Goal: Task Accomplishment & Management: Manage account settings

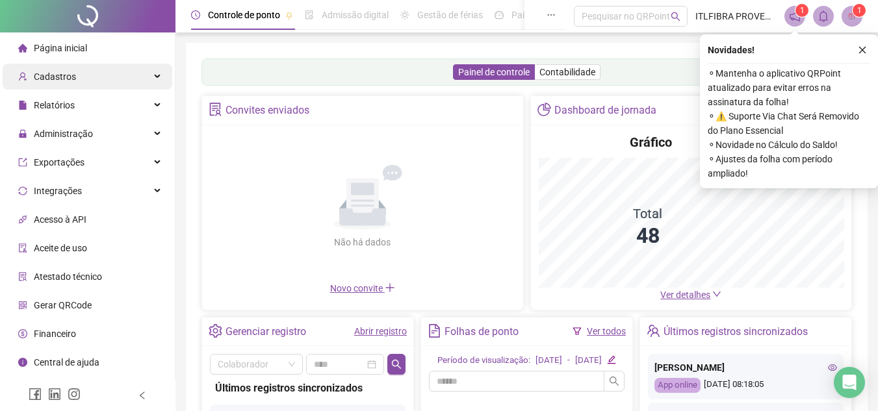
click at [92, 69] on div "Cadastros" at bounding box center [88, 77] width 170 height 26
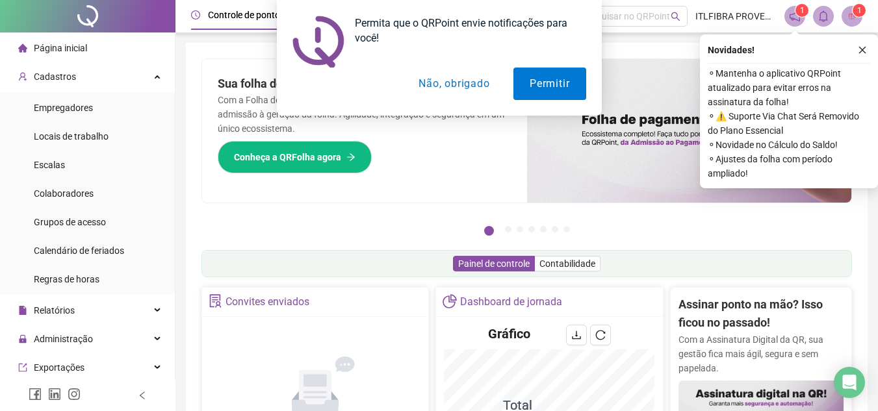
click at [468, 88] on button "Não, obrigado" at bounding box center [453, 84] width 103 height 32
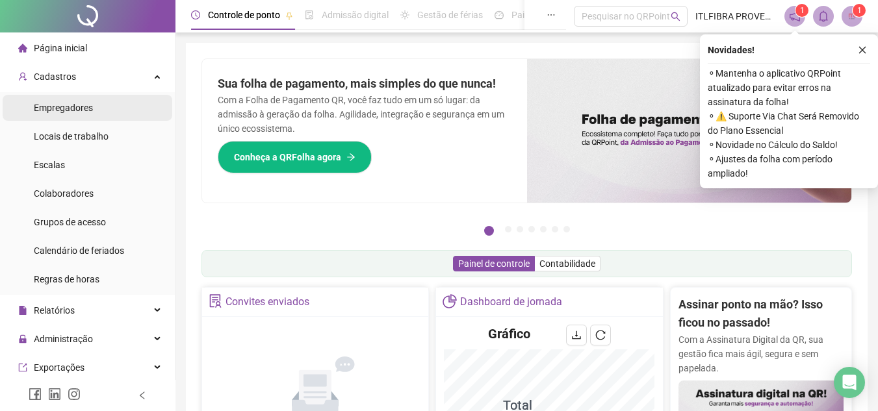
click at [77, 107] on span "Empregadores" at bounding box center [63, 108] width 59 height 10
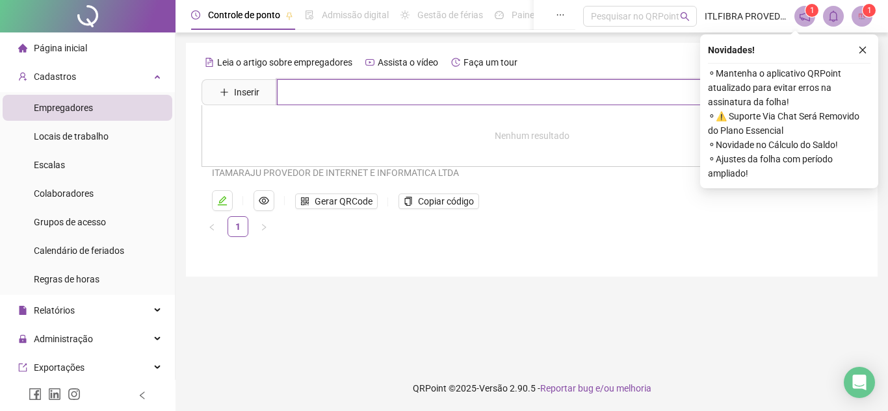
click at [349, 92] on input "text" at bounding box center [541, 92] width 528 height 26
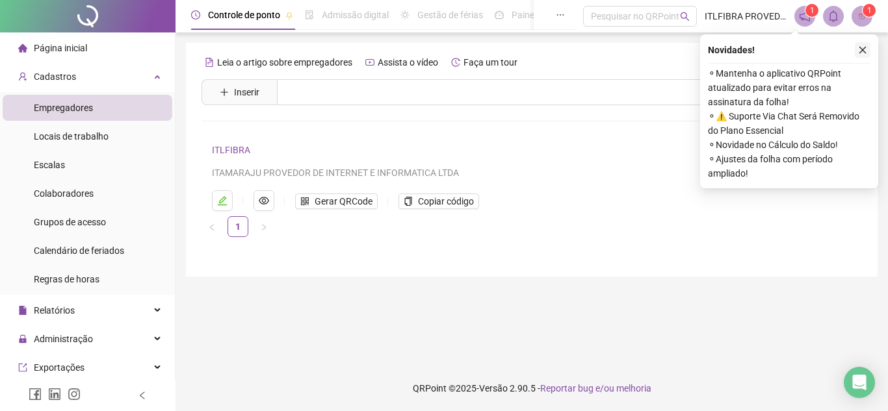
click at [862, 51] on icon "close" at bounding box center [862, 49] width 9 height 9
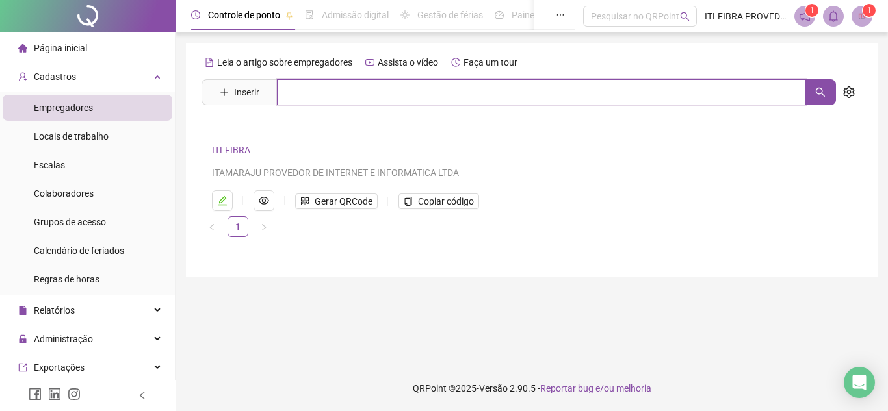
click at [432, 86] on input "text" at bounding box center [541, 92] width 528 height 26
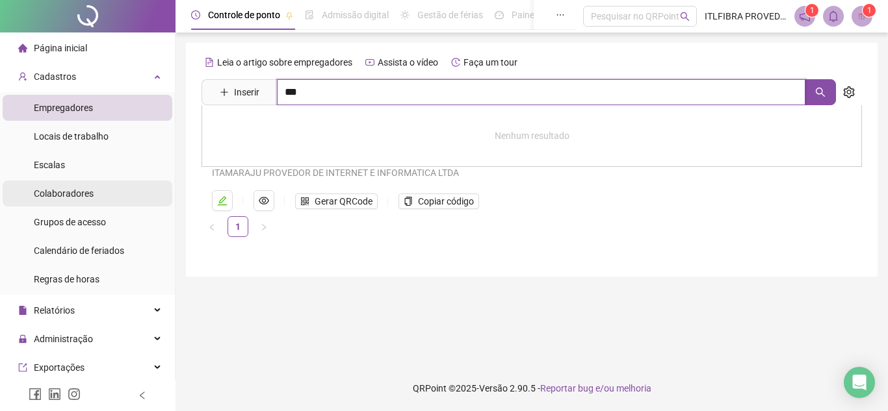
type input "***"
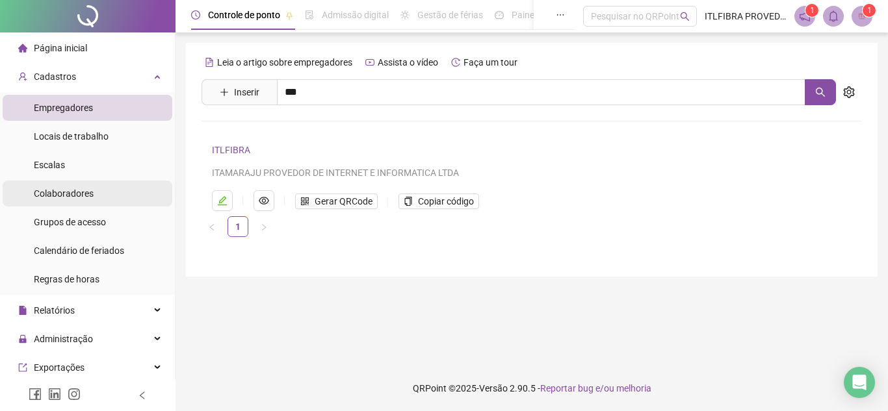
click at [79, 195] on span "Colaboradores" at bounding box center [64, 193] width 60 height 10
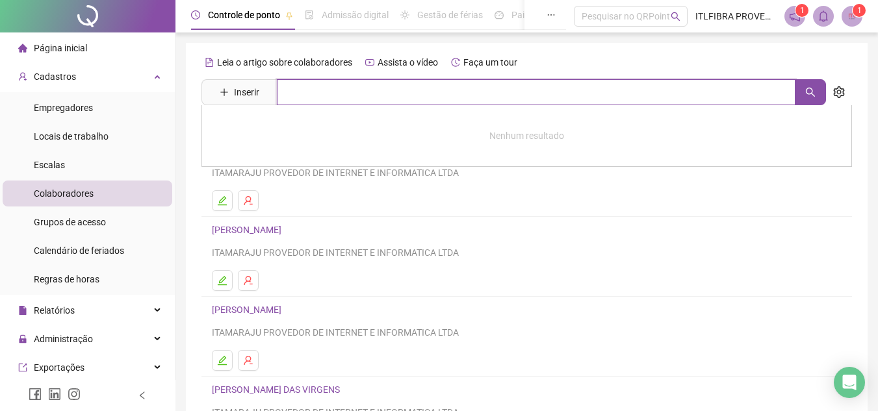
click at [409, 94] on input "text" at bounding box center [536, 92] width 519 height 26
click at [800, 98] on button "button" at bounding box center [810, 92] width 31 height 26
type input "***"
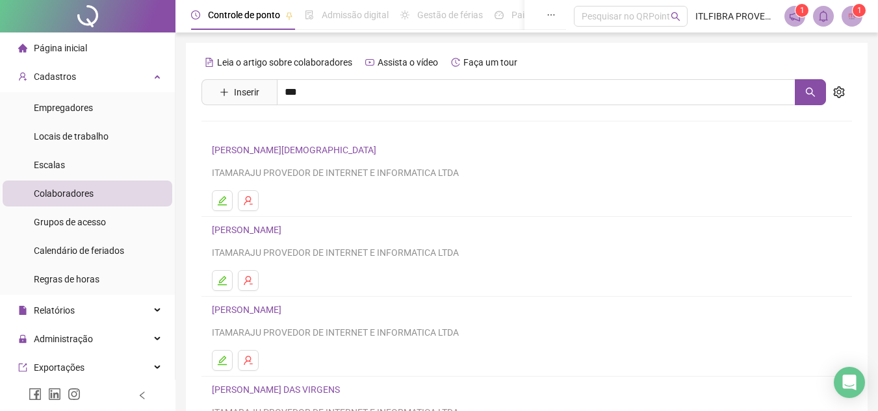
click at [321, 121] on div "[PERSON_NAME]" at bounding box center [526, 132] width 651 height 54
click at [320, 131] on div "Leia o artigo sobre colaboradores Assista o vídeo Faça um tour Inserir *** [PER…" at bounding box center [526, 304] width 651 height 505
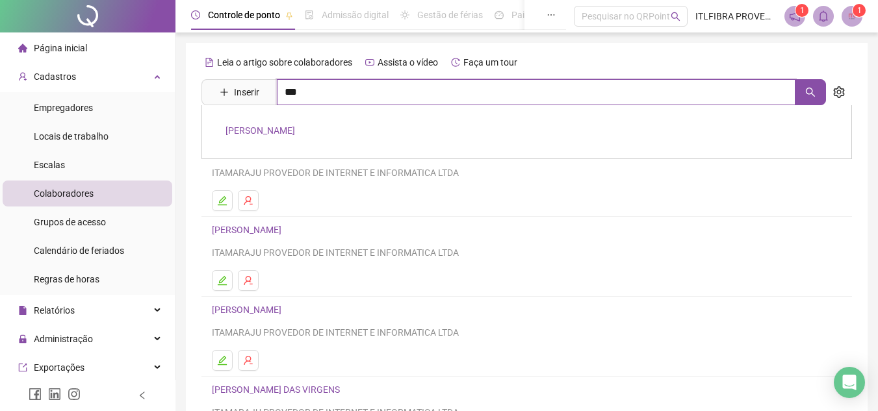
click at [329, 101] on input "***" at bounding box center [536, 92] width 519 height 26
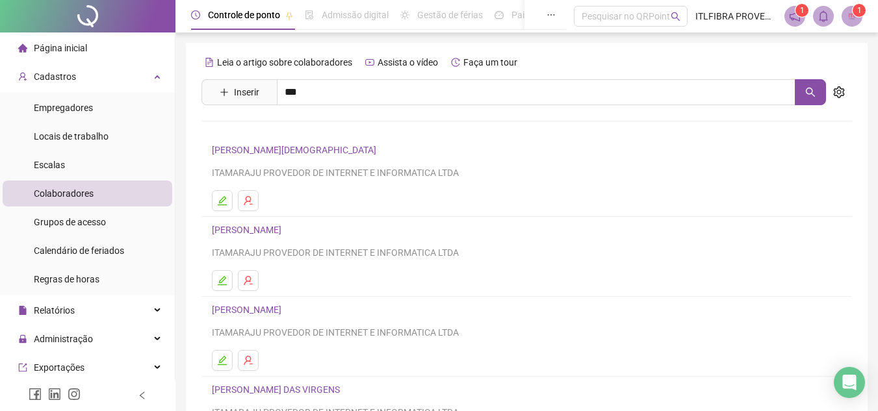
click at [295, 127] on link "[PERSON_NAME]" at bounding box center [261, 130] width 70 height 10
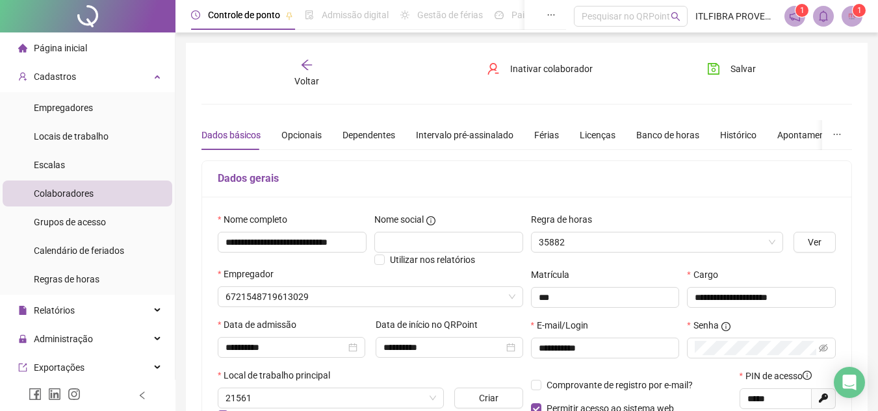
type input "**********"
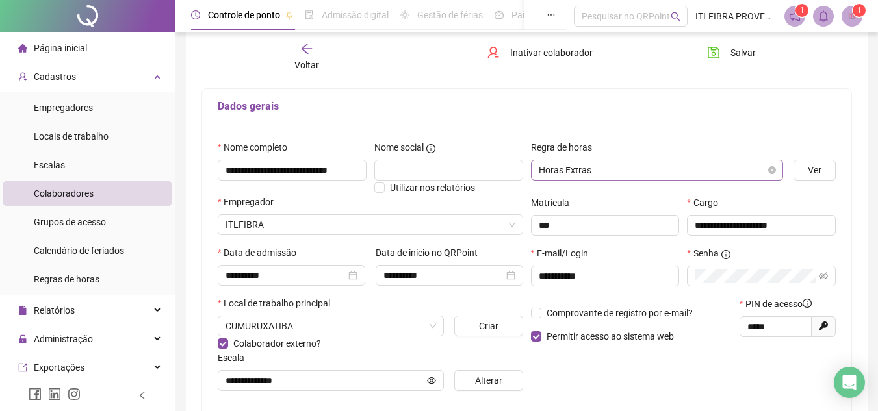
scroll to position [130, 0]
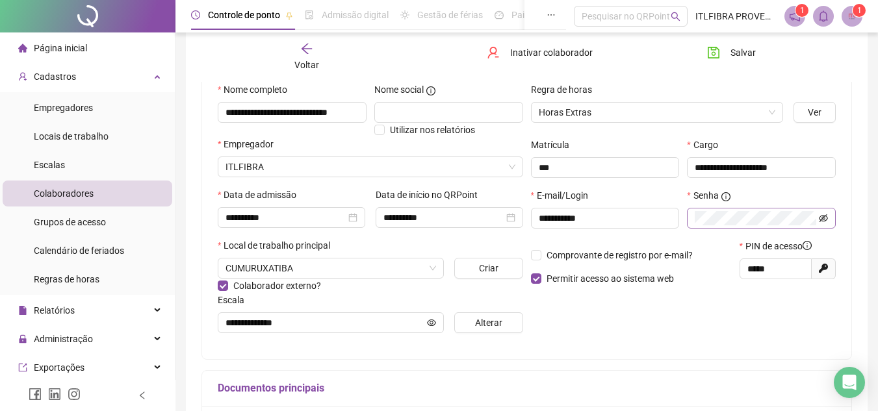
click at [827, 219] on icon "eye-invisible" at bounding box center [823, 218] width 9 height 8
click at [827, 219] on icon "eye" at bounding box center [823, 217] width 9 height 6
click at [827, 219] on icon "eye-invisible" at bounding box center [823, 218] width 9 height 8
click at [827, 219] on icon "eye" at bounding box center [823, 217] width 9 height 6
drag, startPoint x: 784, startPoint y: 267, endPoint x: 651, endPoint y: 264, distance: 132.6
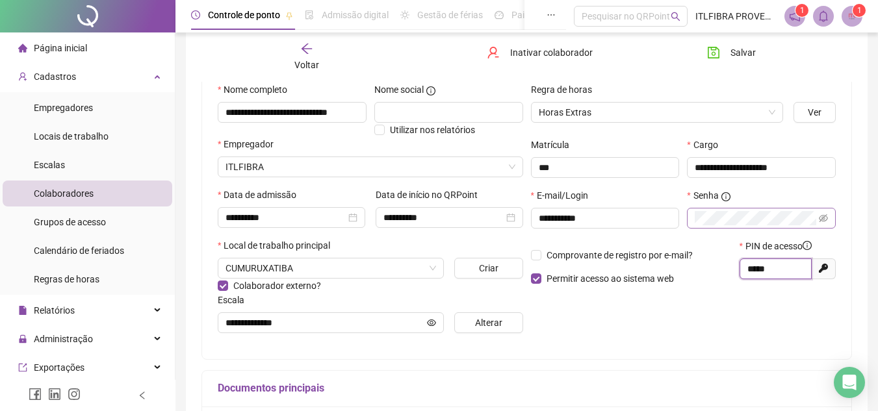
click at [651, 265] on div "Comprovante de registro por e-mail? Permitir acesso ao sistema web PIN de acess…" at bounding box center [683, 267] width 313 height 56
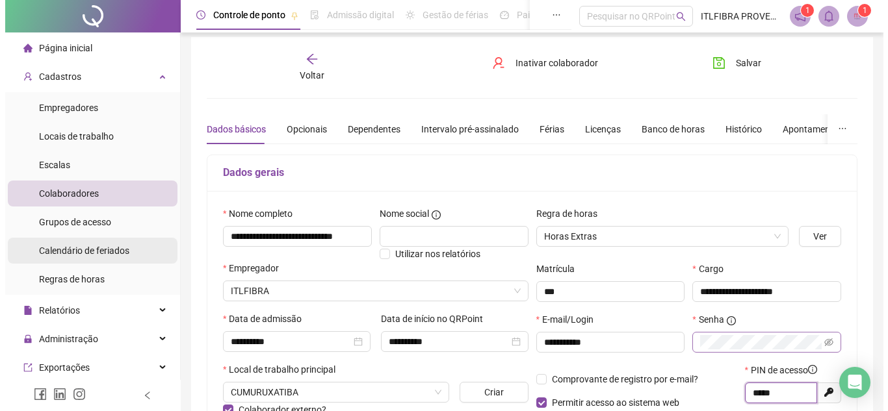
scroll to position [0, 0]
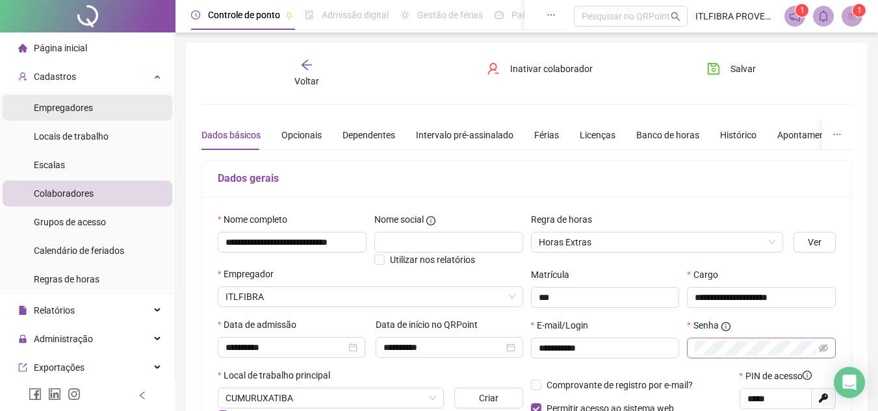
click at [70, 104] on span "Empregadores" at bounding box center [63, 108] width 59 height 10
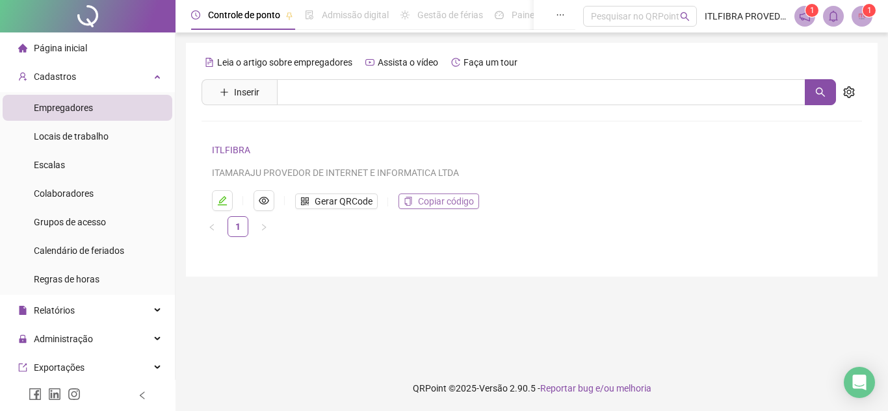
click at [443, 203] on span "Copiar código" at bounding box center [446, 201] width 56 height 14
